Goal: Register for event/course

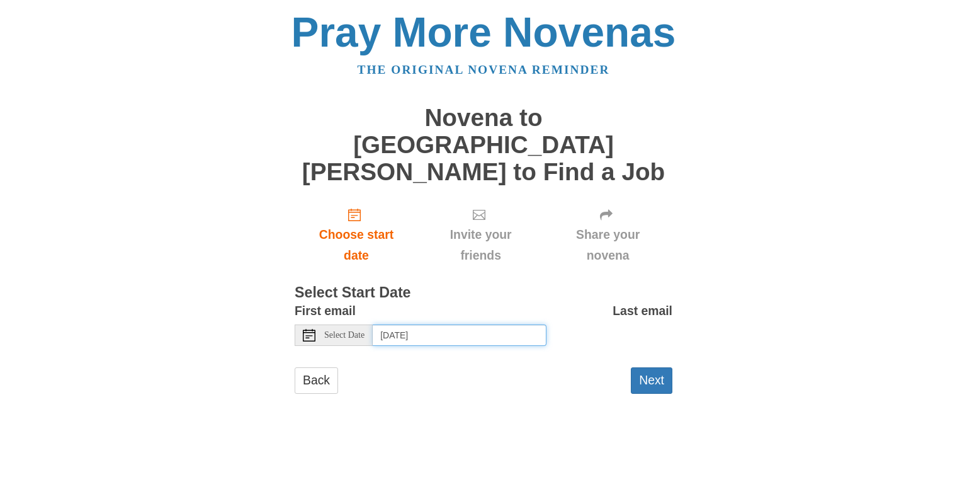
click at [458, 324] on input "Friday, October 3rd, 2025" at bounding box center [460, 334] width 174 height 21
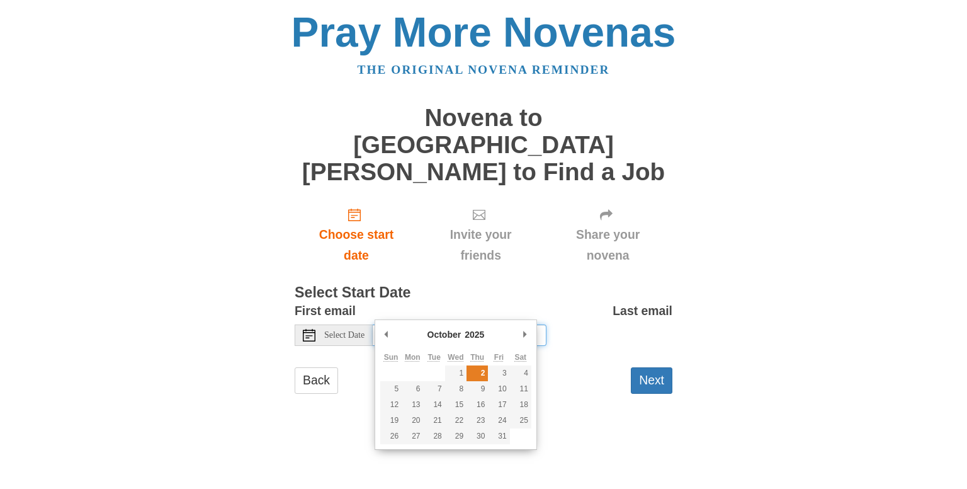
type input "Thursday, October 2nd"
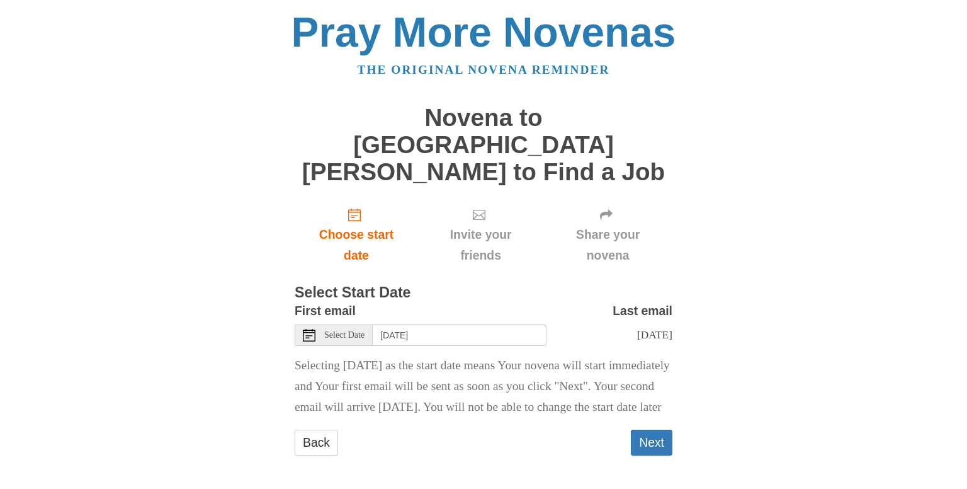
click at [348, 324] on div "Select Date" at bounding box center [334, 334] width 78 height 21
click at [665, 431] on button "Next" at bounding box center [652, 442] width 42 height 26
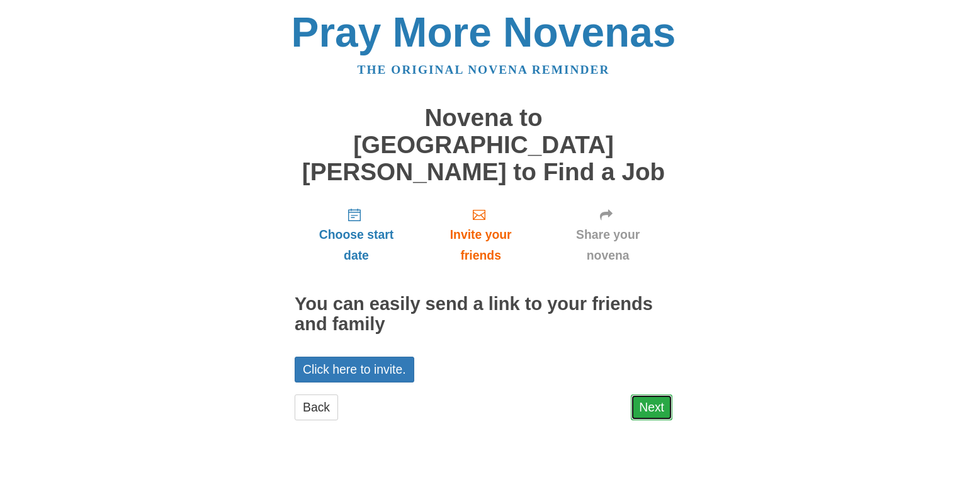
click at [665, 394] on link "Next" at bounding box center [652, 407] width 42 height 26
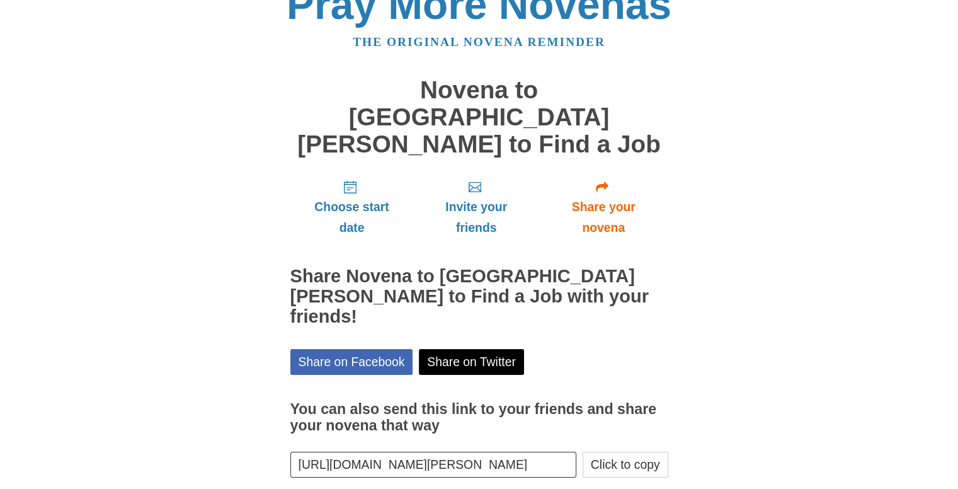
scroll to position [43, 0]
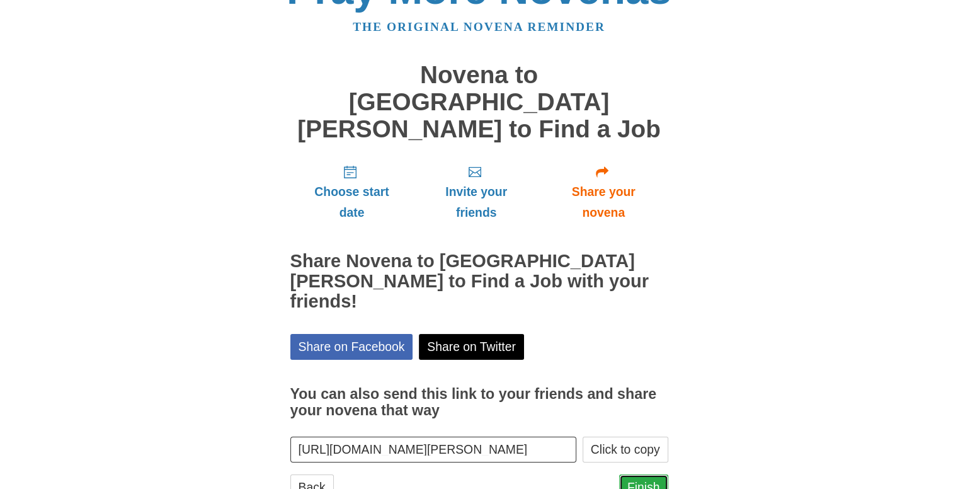
click at [649, 474] on link "Finish" at bounding box center [643, 487] width 49 height 26
